Goal: Task Accomplishment & Management: Complete application form

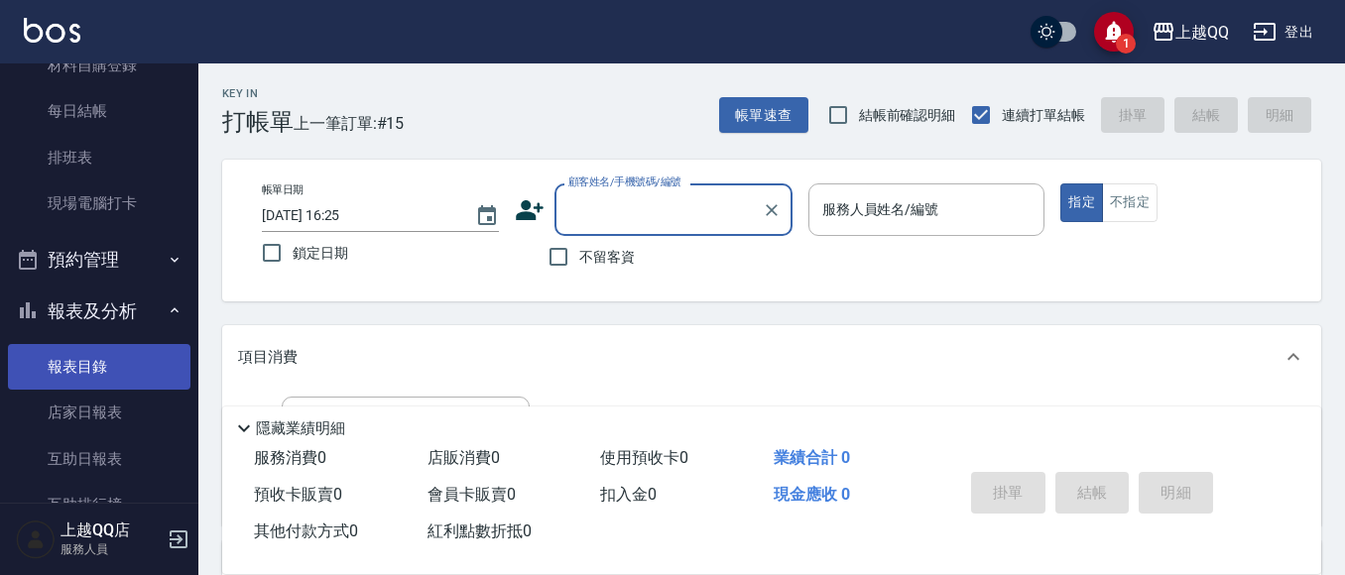
scroll to position [397, 0]
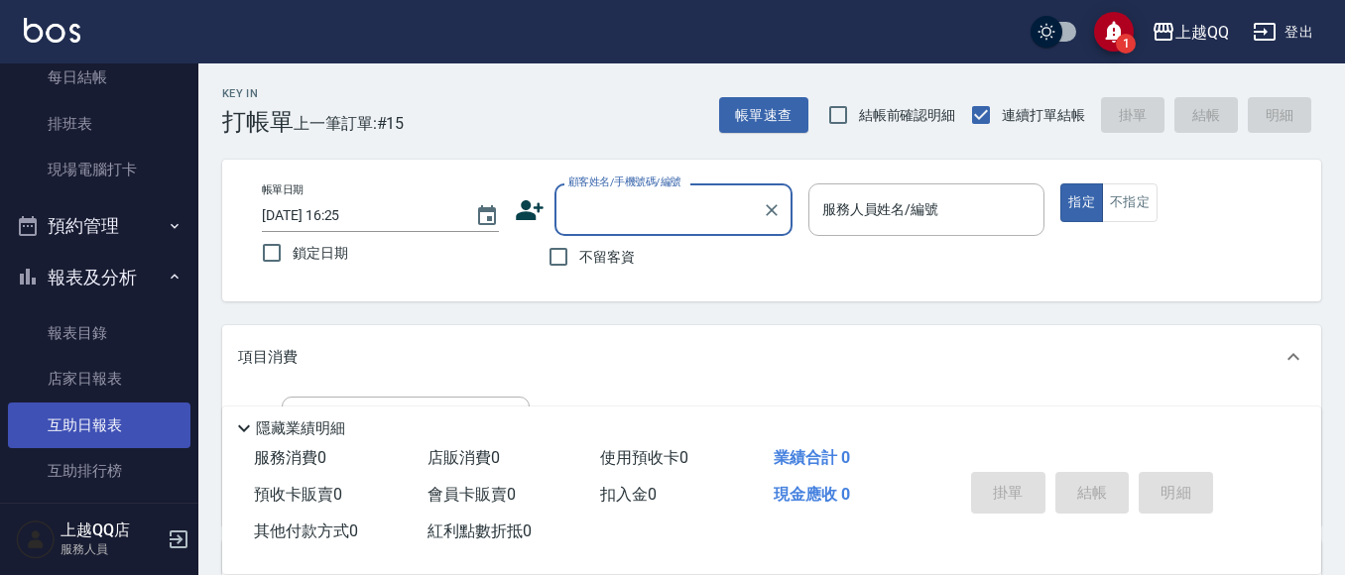
click at [122, 412] on link "互助日報表" at bounding box center [99, 426] width 182 height 46
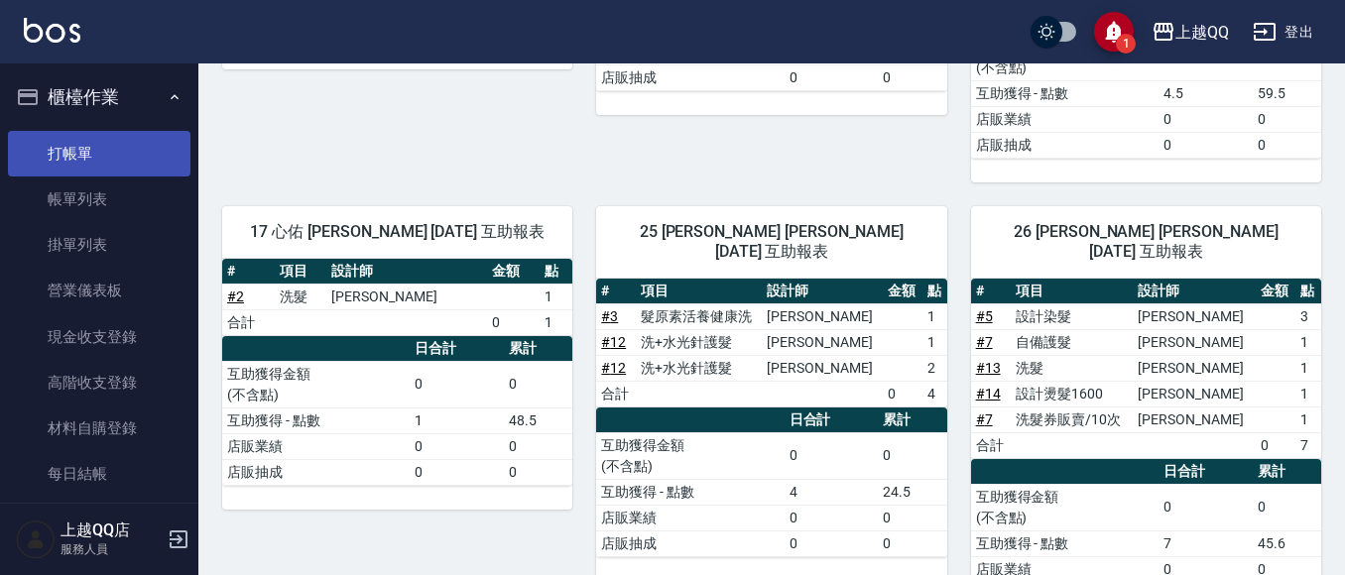
click at [82, 134] on link "打帳單" at bounding box center [99, 154] width 182 height 46
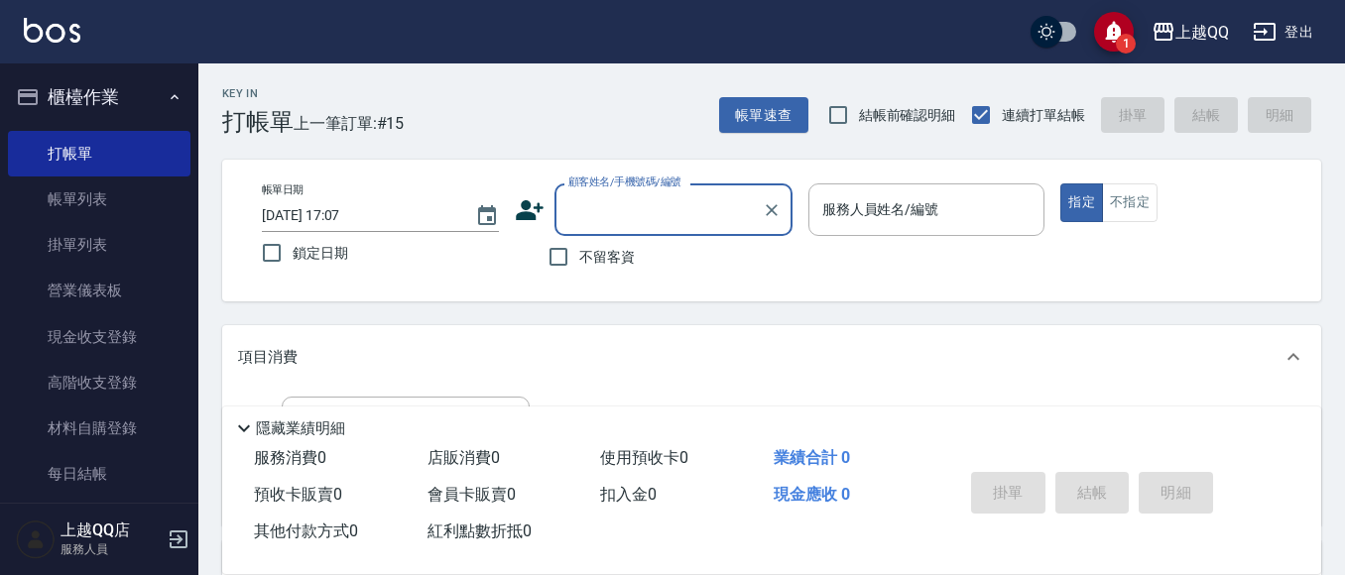
drag, startPoint x: 605, startPoint y: 204, endPoint x: 645, endPoint y: 12, distance: 196.4
click at [608, 202] on input "顧客姓名/手機號碼/編號" at bounding box center [658, 209] width 190 height 35
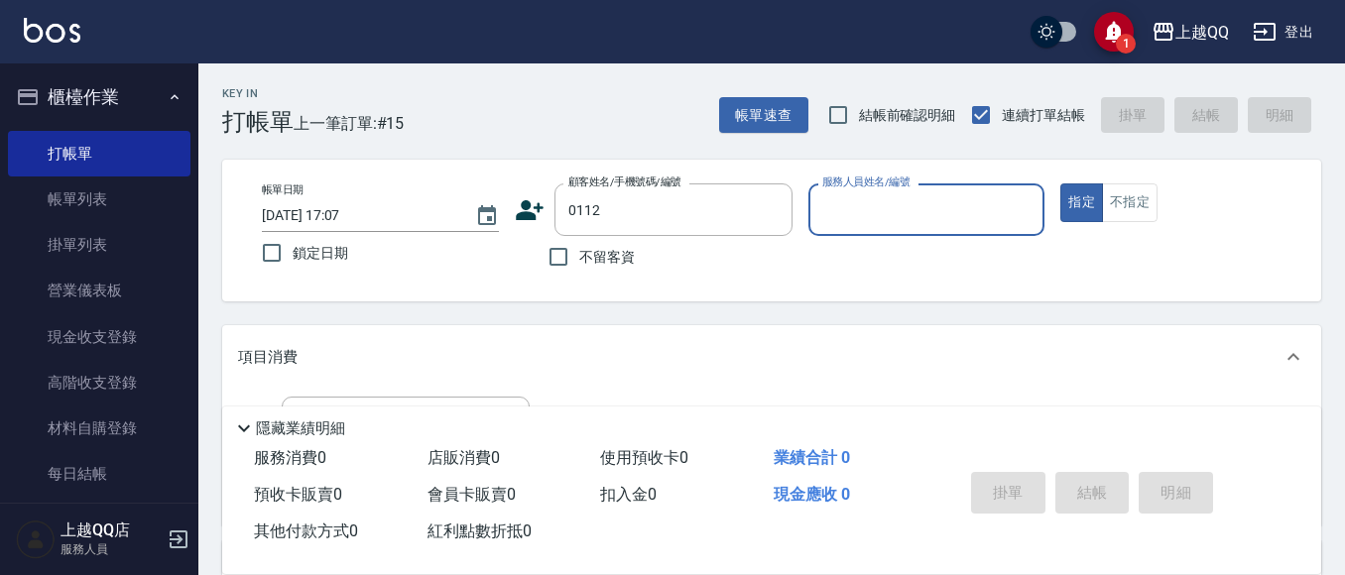
type input "[PERSON_NAME]/0922806829/0112"
type input "欣樺-6"
click at [534, 199] on icon at bounding box center [530, 210] width 30 height 30
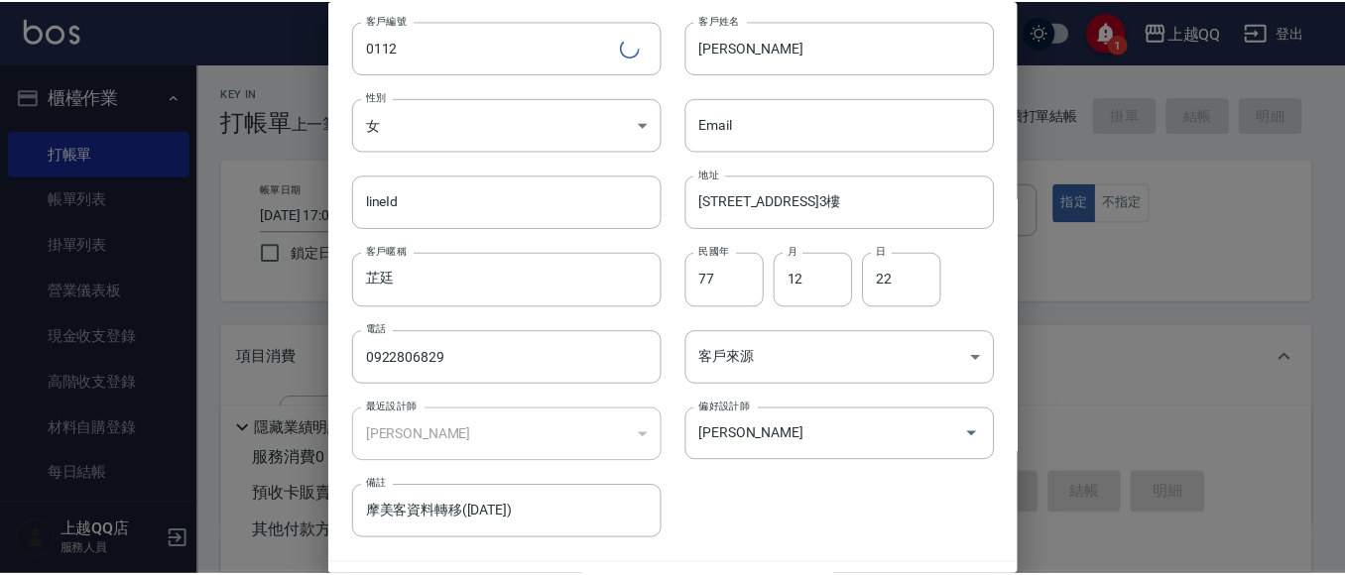
scroll to position [112, 0]
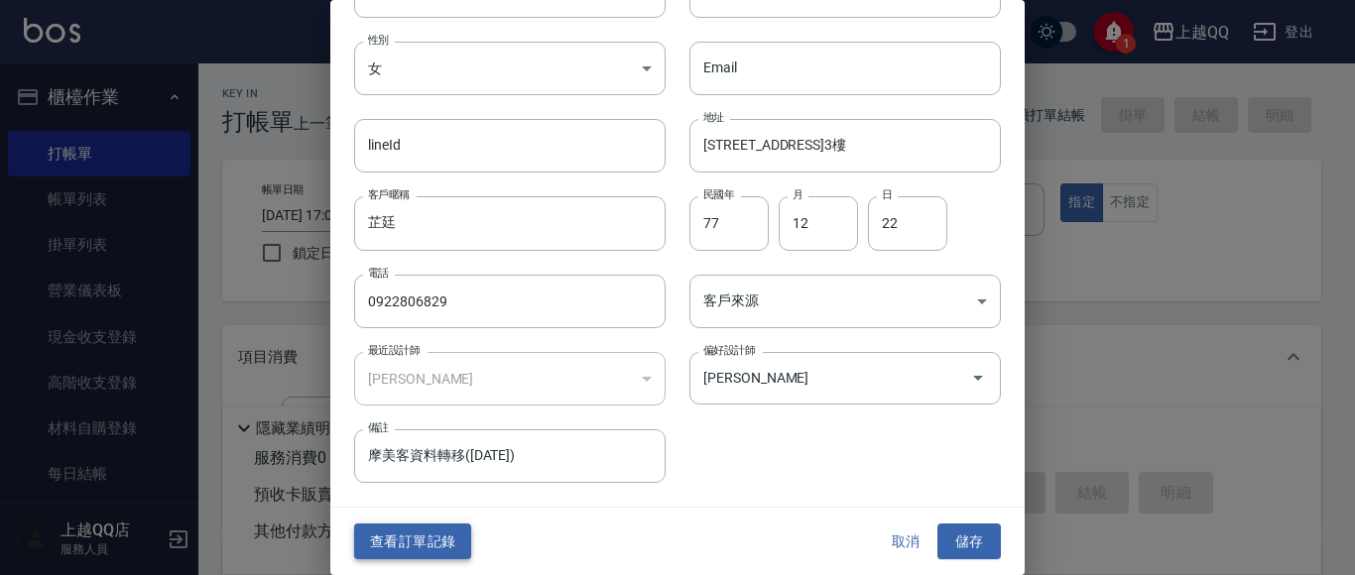
click at [439, 537] on button "查看訂單記錄" at bounding box center [412, 542] width 117 height 37
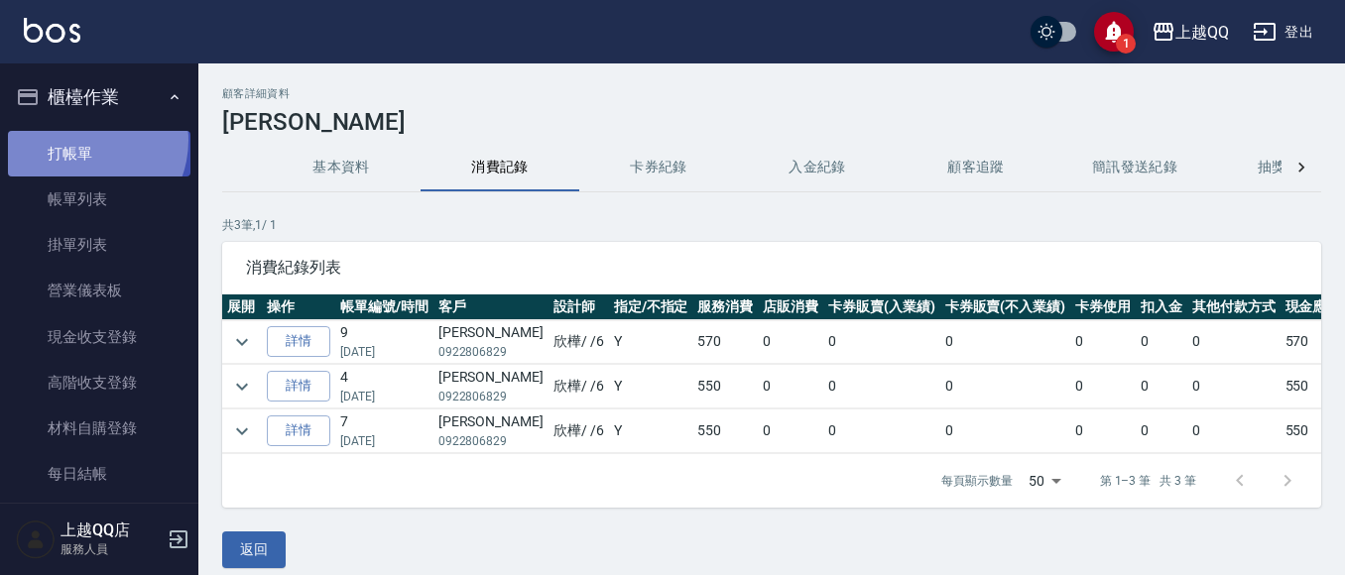
click at [80, 140] on link "打帳單" at bounding box center [99, 154] width 182 height 46
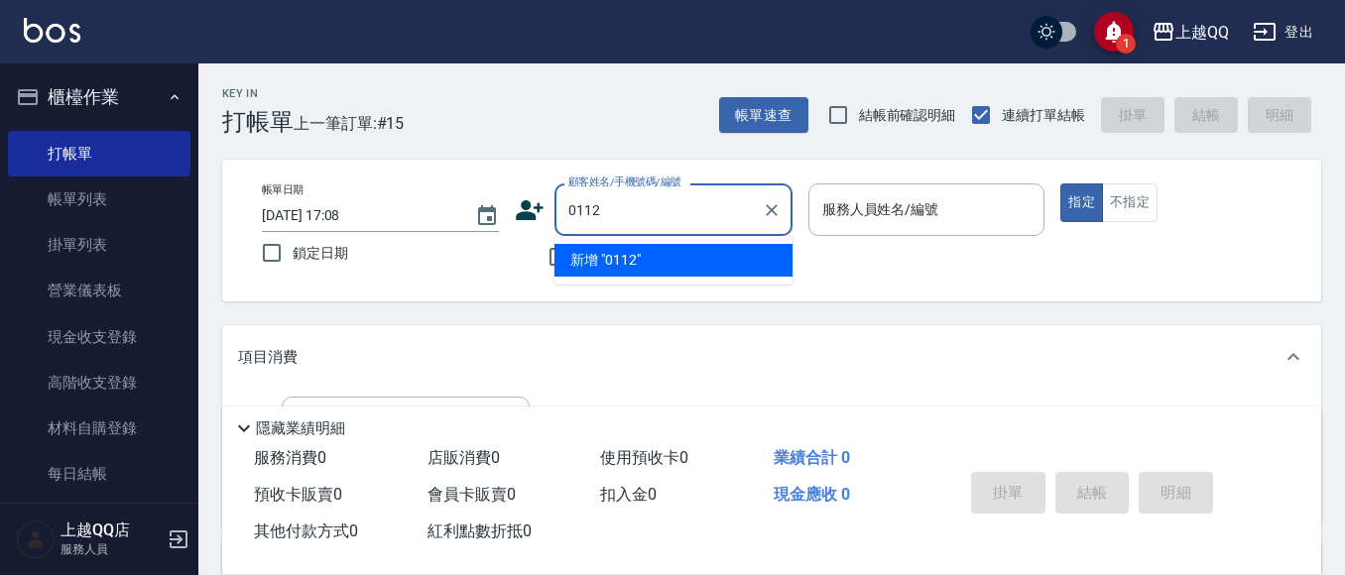
type input "0112"
click at [1060, 183] on button "指定" at bounding box center [1081, 202] width 43 height 39
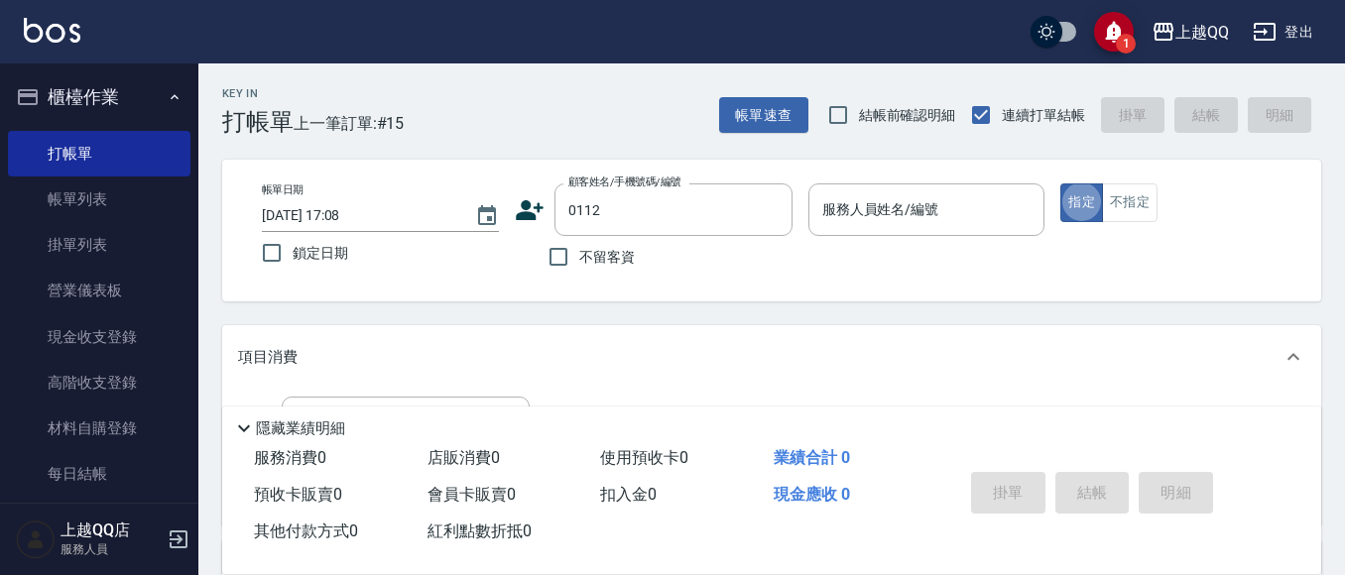
type button "true"
type input "[PERSON_NAME]/0922806829/0112"
type input "欣樺-6"
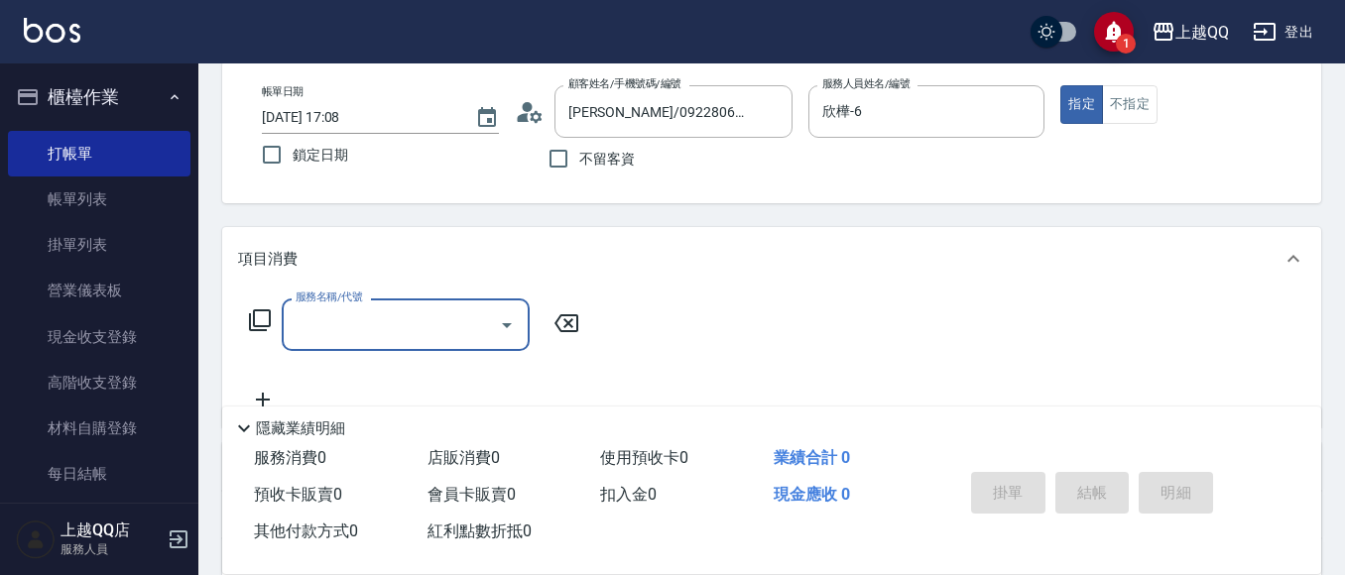
scroll to position [99, 0]
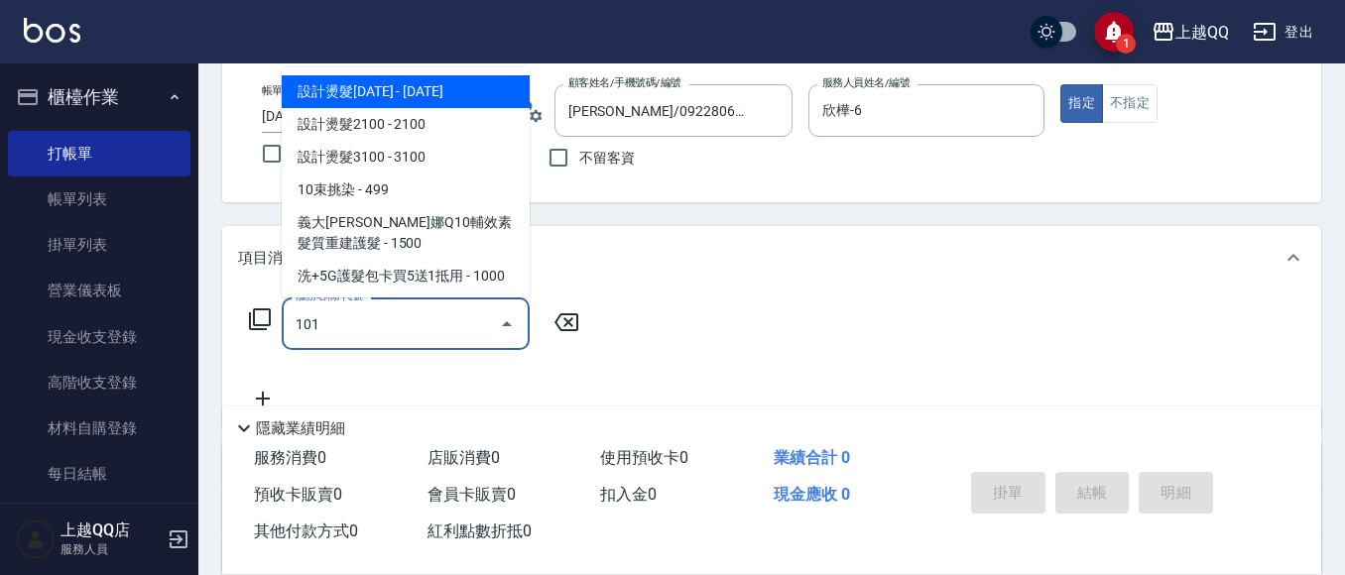
type input "洗髮(101)"
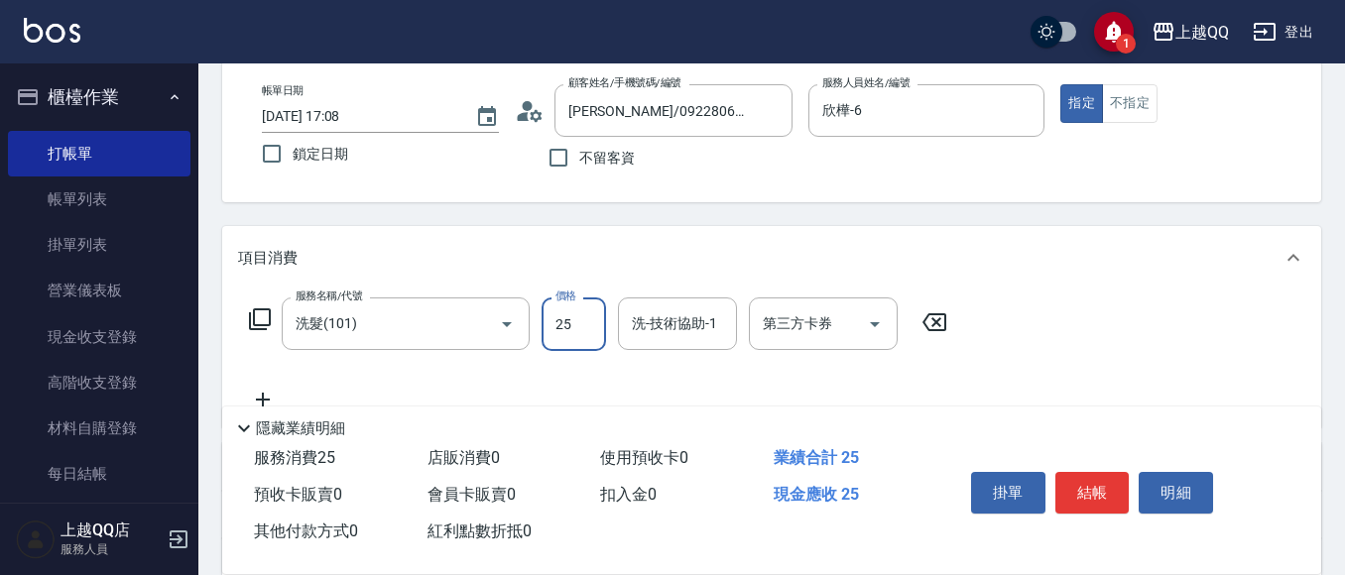
type input "250"
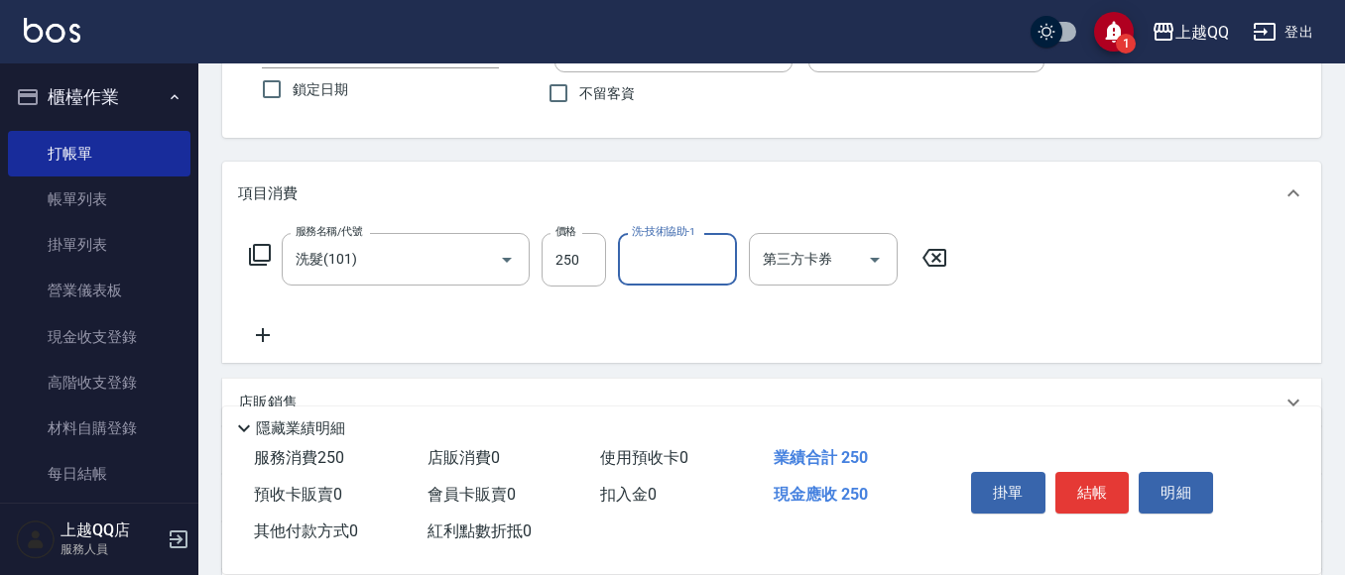
scroll to position [198, 0]
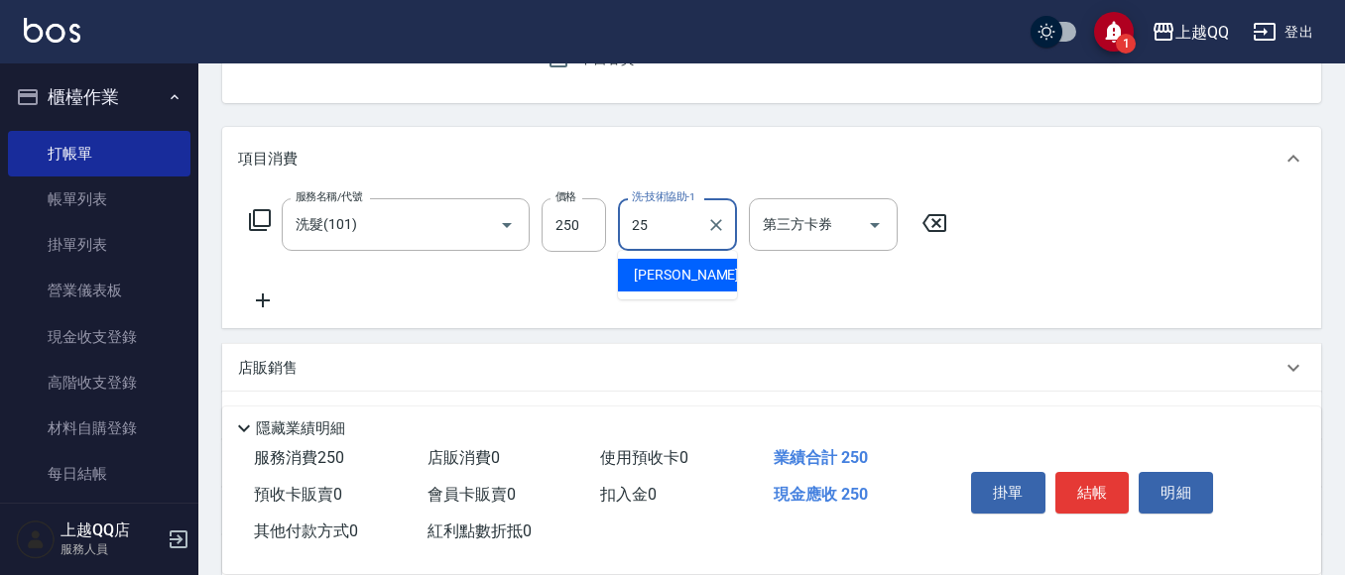
type input "2"
type input "[PERSON_NAME]-26"
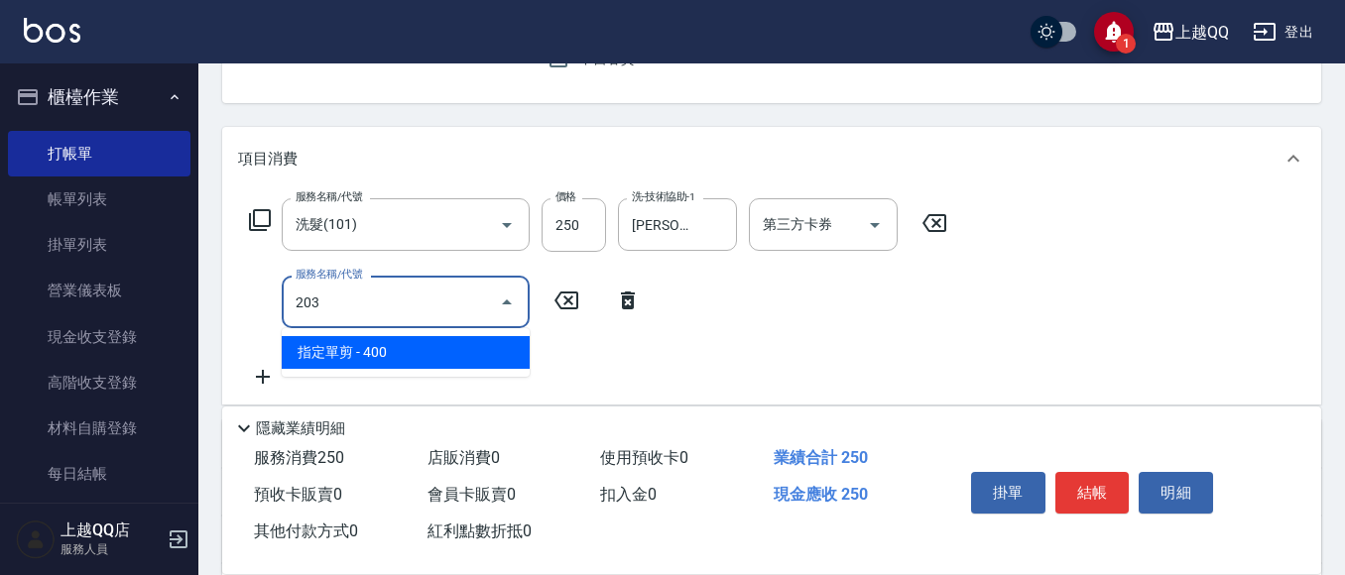
type input "指定單剪(203)"
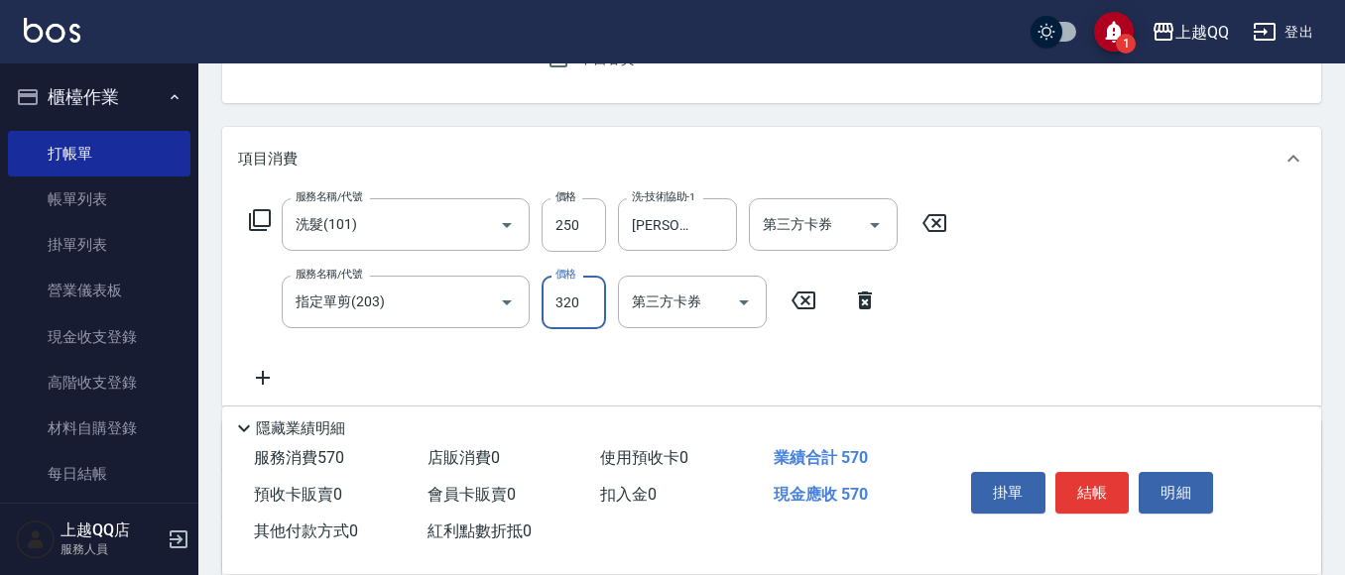
type input "320"
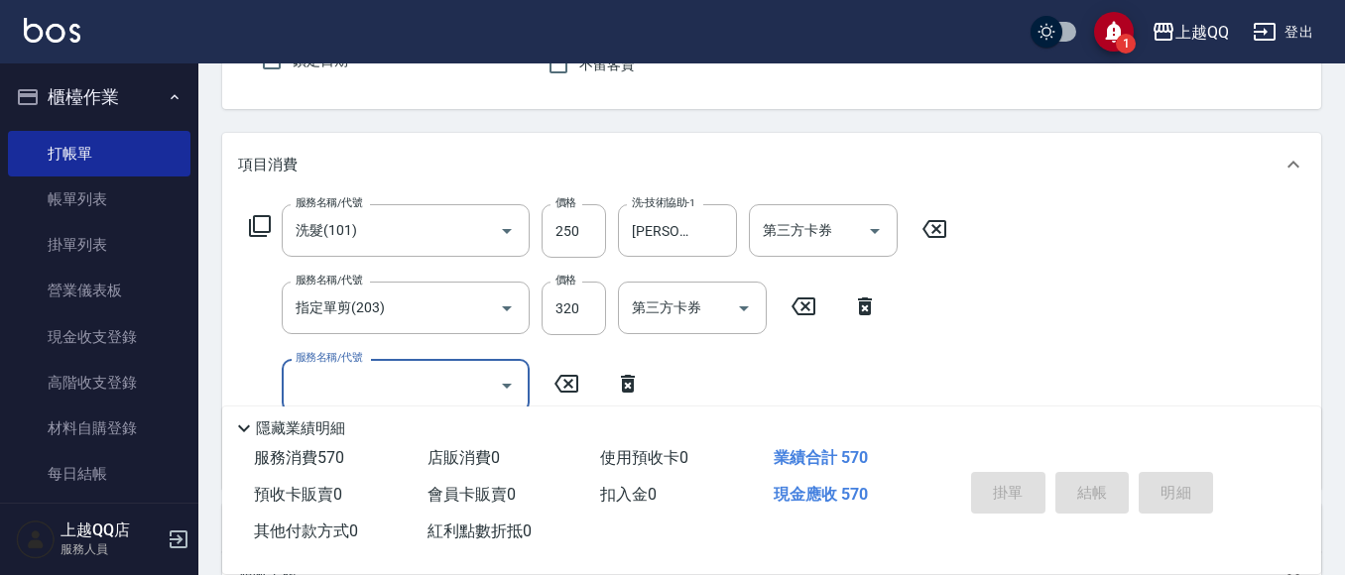
scroll to position [99, 0]
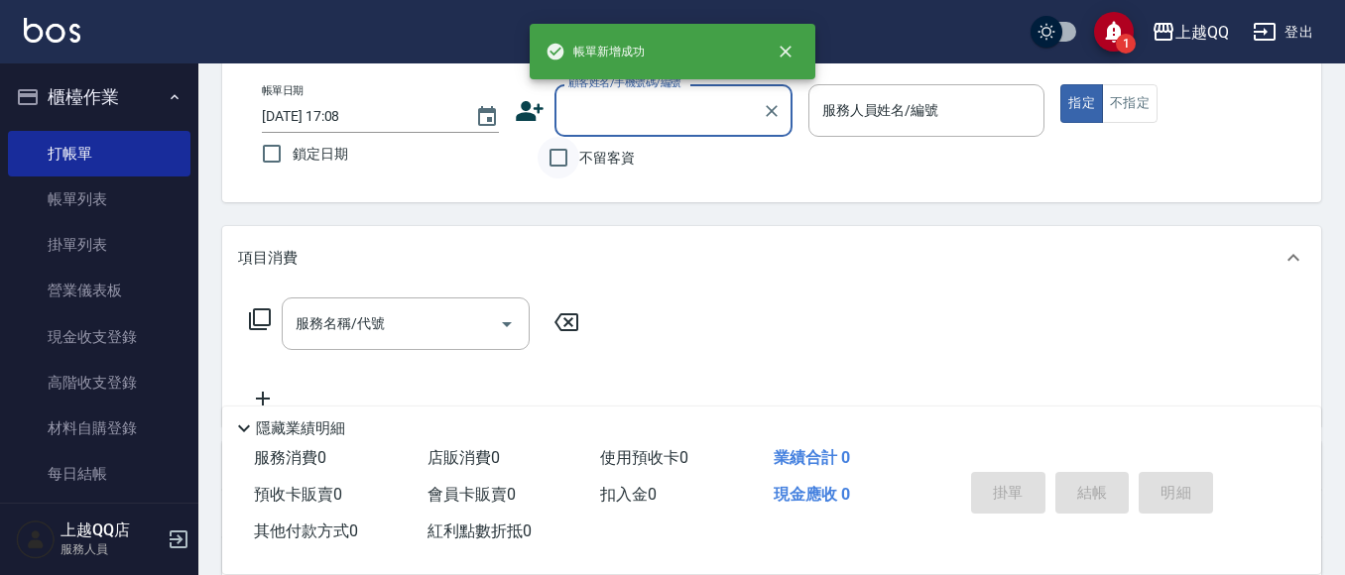
click at [562, 160] on input "不留客資" at bounding box center [558, 158] width 42 height 42
checkbox input "true"
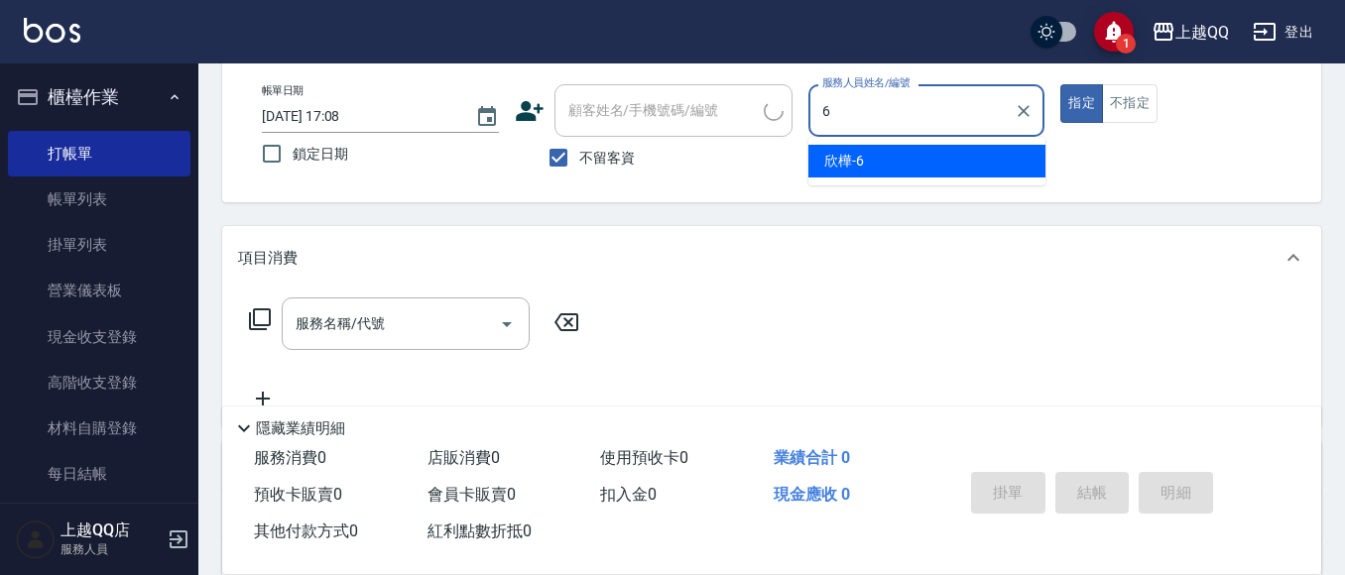
type input "欣樺-6"
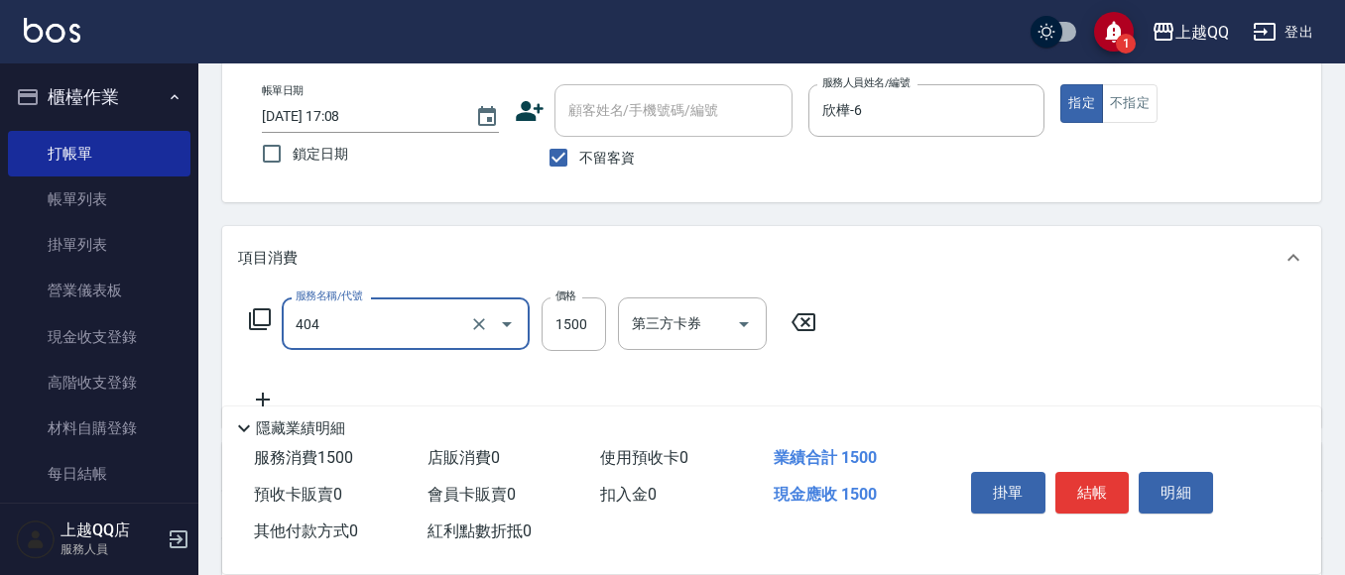
type input "設計染髮(404)"
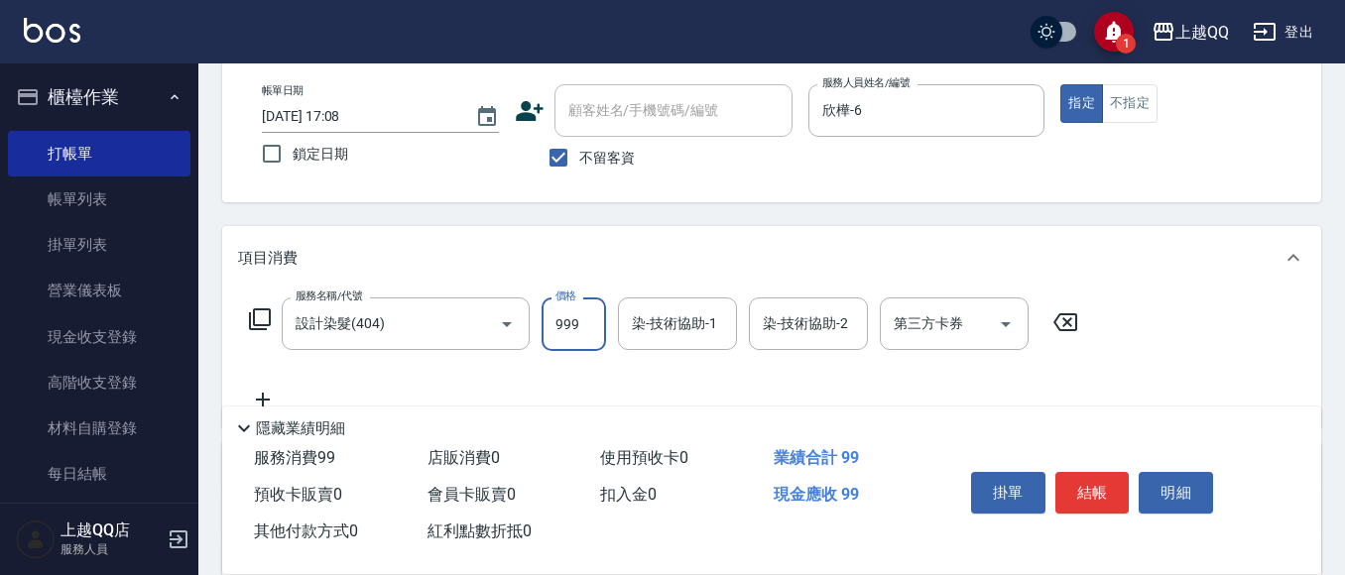
type input "999"
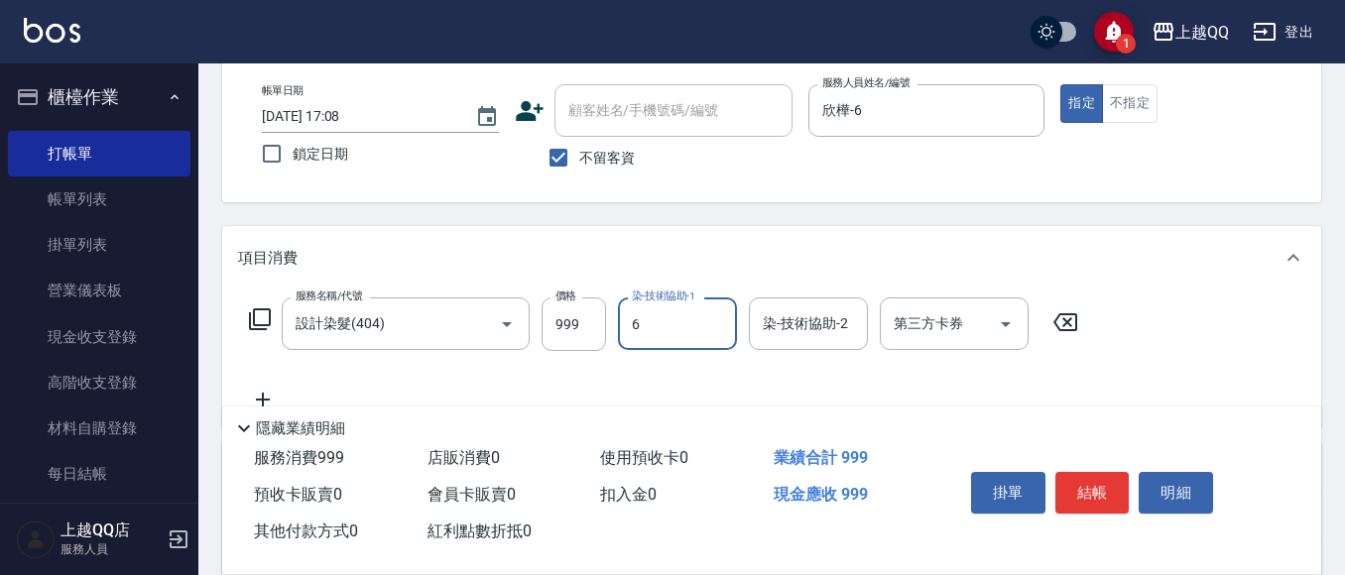
type input "欣樺-6"
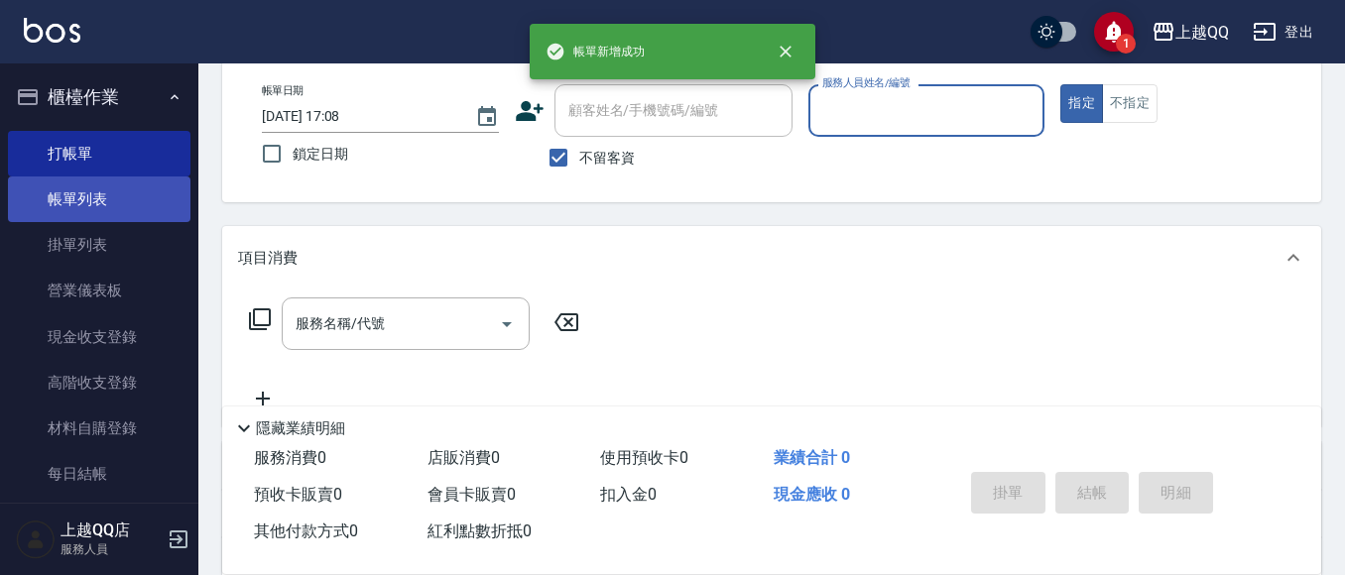
click at [46, 196] on link "帳單列表" at bounding box center [99, 200] width 182 height 46
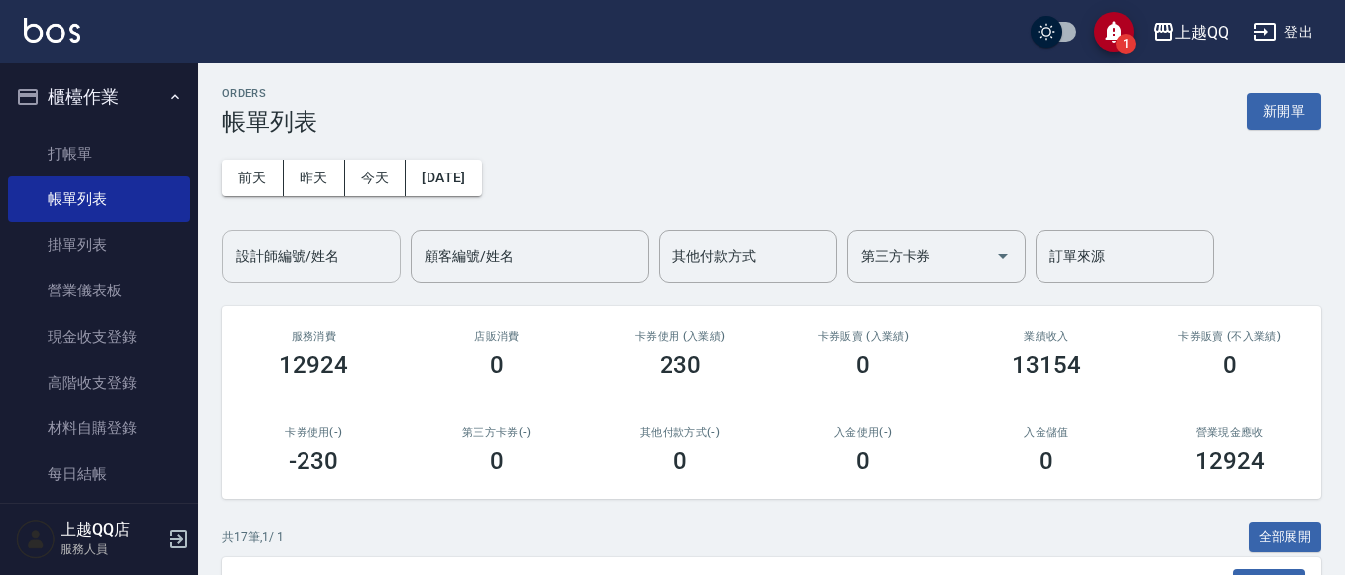
click at [303, 256] on input "設計師編號/姓名" at bounding box center [311, 256] width 161 height 35
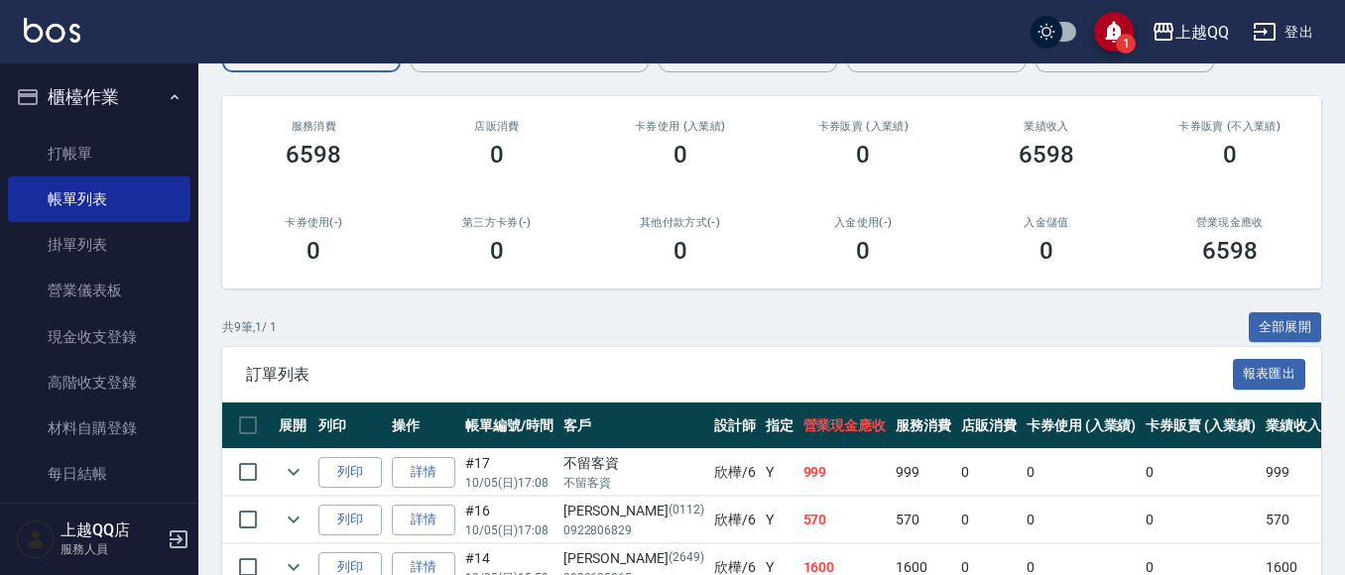
scroll to position [607, 0]
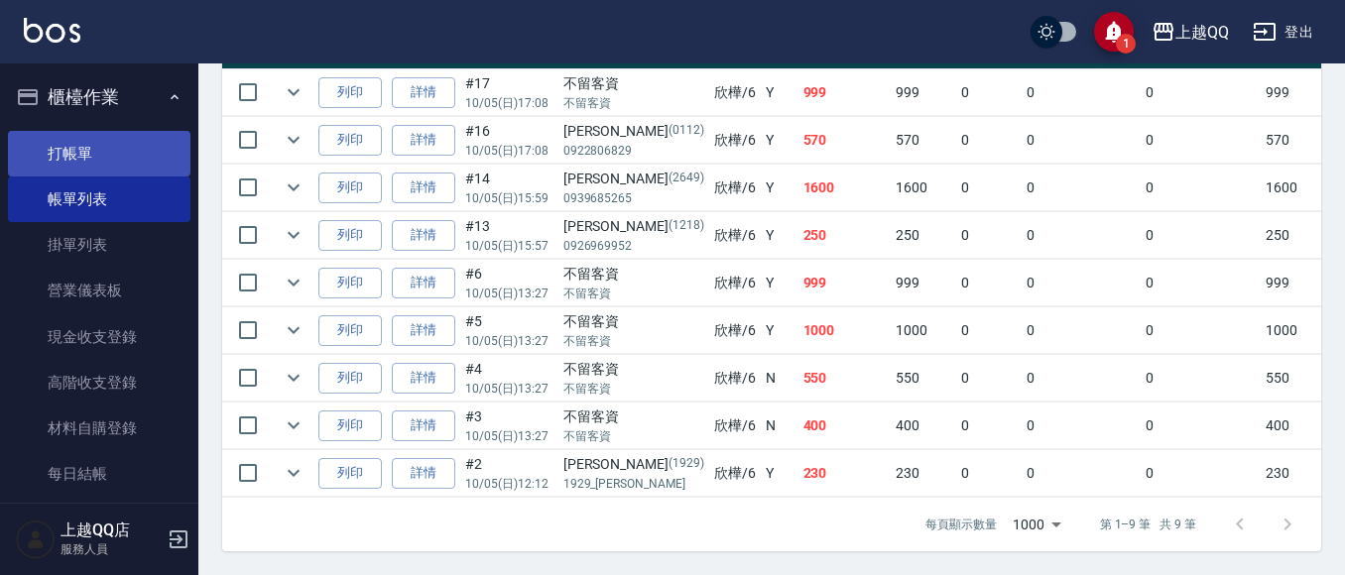
type input "欣樺-6"
click at [89, 142] on link "打帳單" at bounding box center [99, 154] width 182 height 46
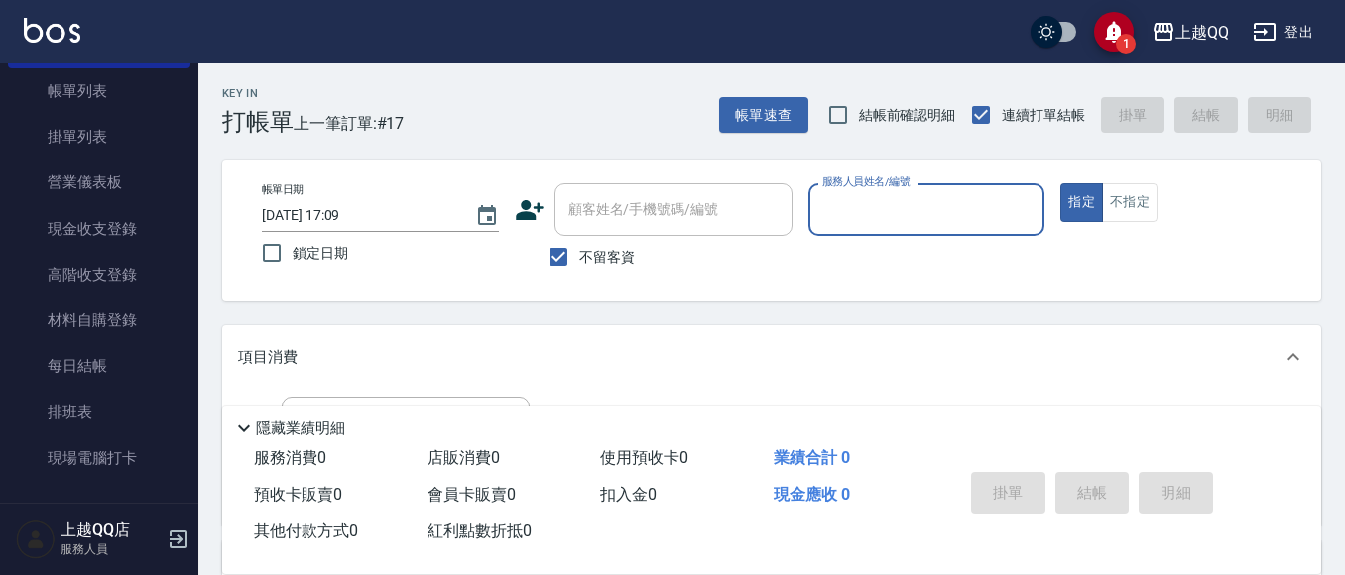
scroll to position [99, 0]
